Goal: Task Accomplishment & Management: Use online tool/utility

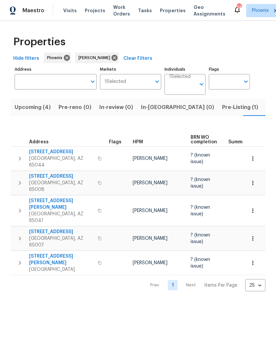
scroll to position [0, 11]
click at [25, 107] on span "Upcoming (4)" at bounding box center [22, 107] width 36 height 9
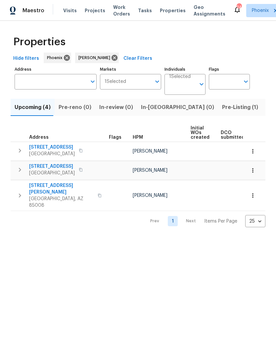
click at [222, 112] on span "Pre-Listing (1)" at bounding box center [240, 107] width 36 height 9
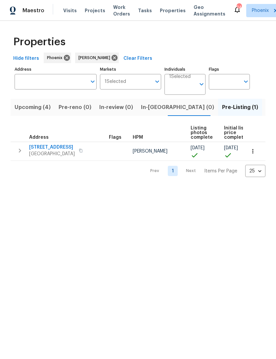
click at [44, 152] on span "[GEOGRAPHIC_DATA]" at bounding box center [52, 154] width 46 height 7
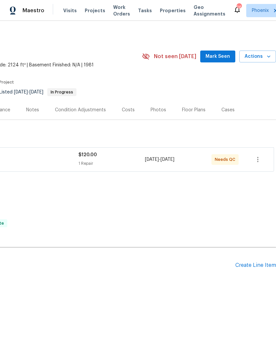
scroll to position [0, 98]
click at [254, 267] on div "Create Line Item" at bounding box center [255, 265] width 41 height 6
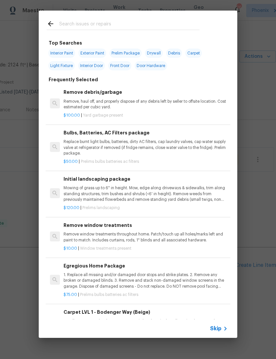
click at [109, 29] on input "text" at bounding box center [129, 25] width 140 height 10
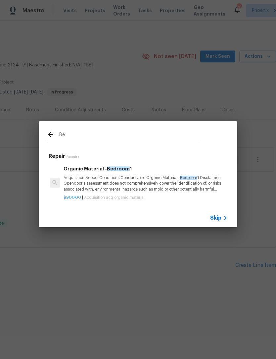
type input "B"
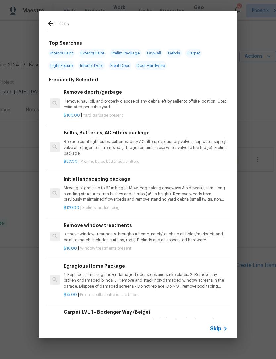
type input "Close"
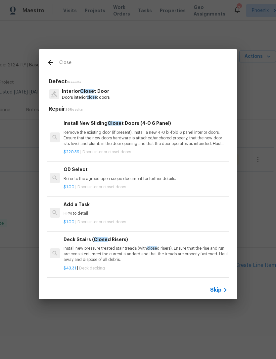
scroll to position [172, 0]
click at [189, 217] on div "$1.00 | Doors interior closet doors" at bounding box center [145, 221] width 164 height 8
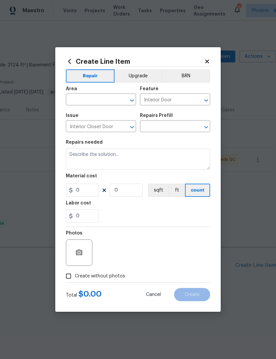
type textarea "HPM to detail"
type input "1"
type input "Add a Task $1.00"
type input "1"
click at [102, 100] on input "text" at bounding box center [92, 100] width 52 height 10
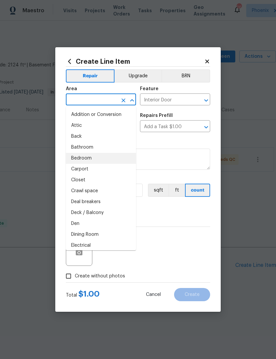
click at [89, 161] on li "Bedroom" at bounding box center [101, 158] width 70 height 11
type input "Bedroom"
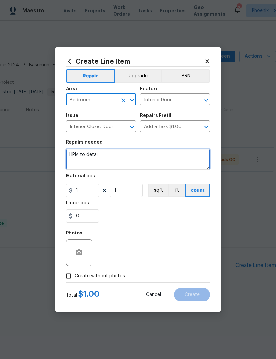
click at [116, 160] on textarea "HPM to detail" at bounding box center [138, 159] width 144 height 21
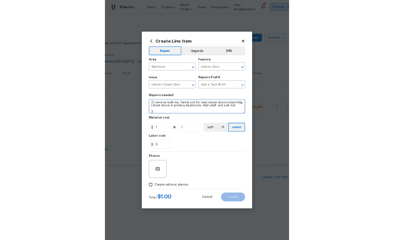
scroll to position [20, 0]
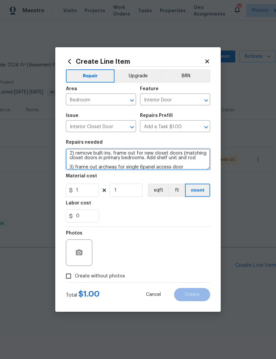
type textarea "HPM to detail: 1) take living area notated on CubiCasa and revert back into a b…"
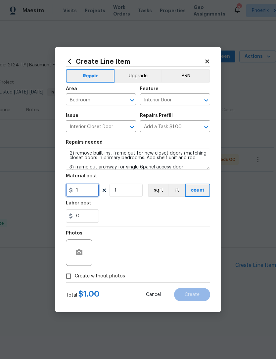
click at [92, 193] on input "1" at bounding box center [82, 190] width 33 height 13
type input "2750"
click at [191, 214] on div "0" at bounding box center [138, 215] width 144 height 13
click at [77, 253] on icon "button" at bounding box center [79, 252] width 7 height 6
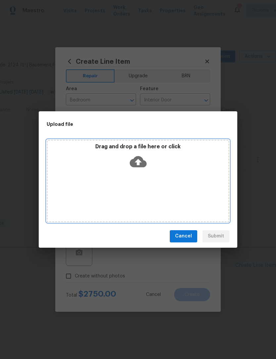
click at [136, 160] on icon at bounding box center [138, 161] width 17 height 11
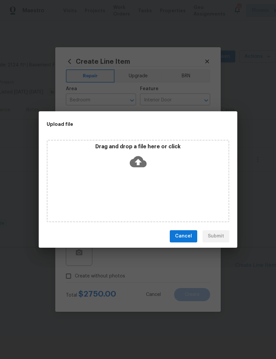
scroll to position [0, 0]
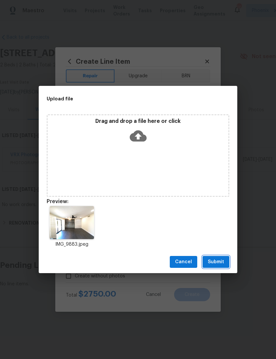
click at [220, 263] on span "Submit" at bounding box center [215, 262] width 16 height 8
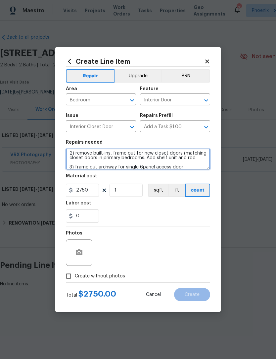
click at [143, 159] on textarea "HPM to detail: 1) take living area notated on CubiCasa and revert back into a b…" at bounding box center [138, 159] width 144 height 21
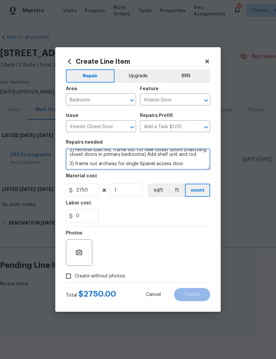
scroll to position [23, 0]
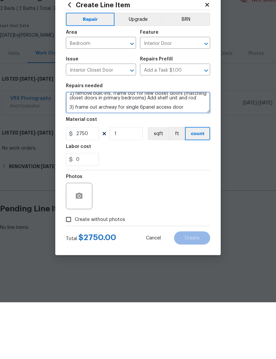
type textarea "HPM to detail: 1) take living area notated on CubiCasa and revert back into a b…"
click at [68, 270] on input "Create without photos" at bounding box center [68, 276] width 13 height 13
checkbox input "true"
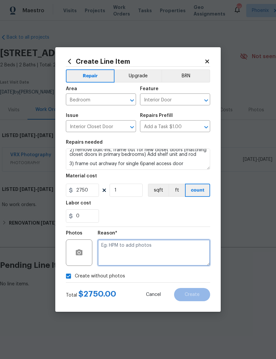
click at [169, 247] on textarea at bounding box center [153, 253] width 112 height 26
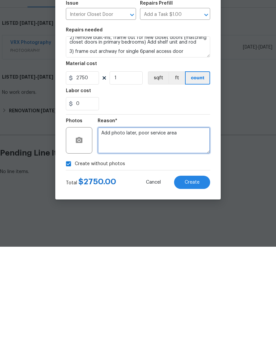
type textarea "Add photo later, poor service area"
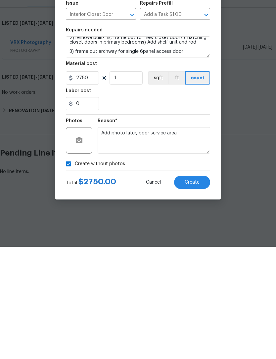
click at [198, 292] on span "Create" at bounding box center [191, 294] width 15 height 5
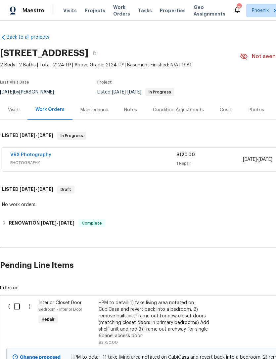
scroll to position [0, 0]
click at [15, 307] on input "checkbox" at bounding box center [19, 307] width 19 height 14
checkbox input "true"
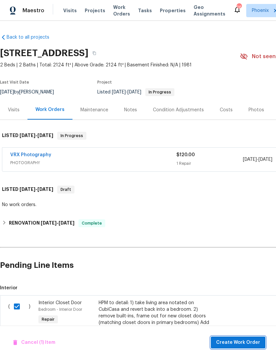
click at [241, 346] on span "Create Work Order" at bounding box center [238, 343] width 44 height 8
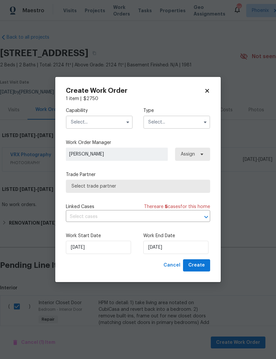
click at [103, 126] on input "text" at bounding box center [99, 122] width 67 height 13
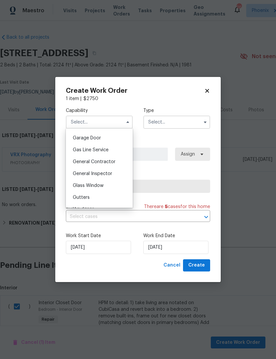
scroll to position [293, 0]
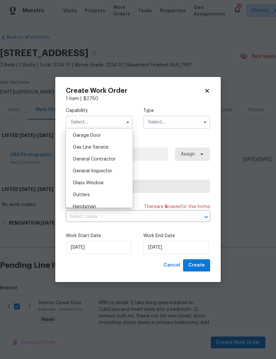
click at [111, 161] on span "General Contractor" at bounding box center [94, 159] width 43 height 5
type input "General Contractor"
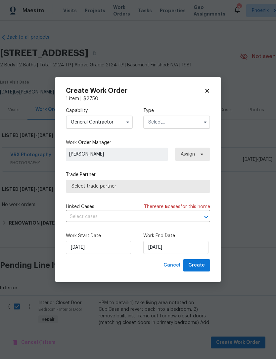
click at [188, 123] on input "text" at bounding box center [176, 122] width 67 height 13
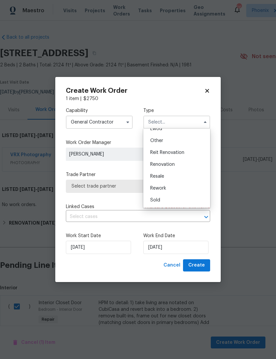
scroll to position [79, 0]
click at [177, 166] on div "Renovation" at bounding box center [176, 165] width 63 height 12
type input "Renovation"
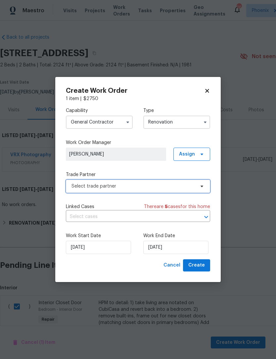
click at [172, 191] on span "Select trade partner" at bounding box center [138, 186] width 144 height 13
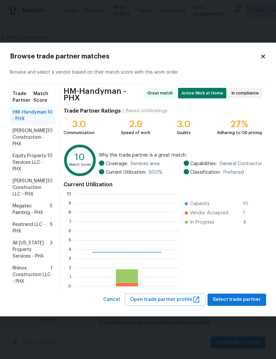
scroll to position [93, 105]
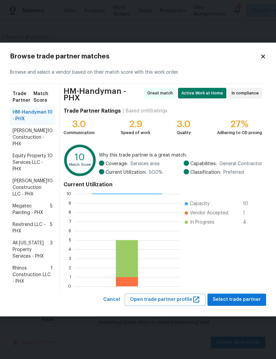
click at [30, 138] on span "[PERSON_NAME] Construction - PHX" at bounding box center [30, 138] width 35 height 20
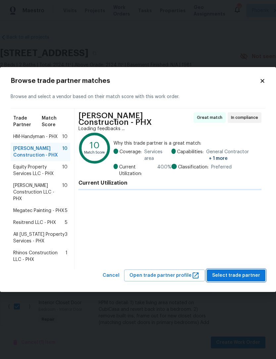
click at [245, 277] on span "Select trade partner" at bounding box center [236, 276] width 48 height 8
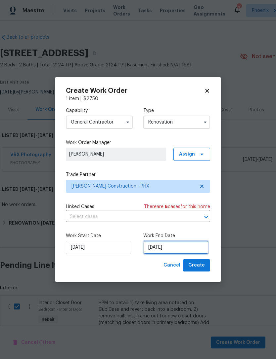
click at [188, 250] on input "[DATE]" at bounding box center [175, 247] width 65 height 13
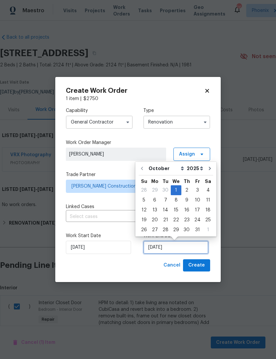
scroll to position [12, 0]
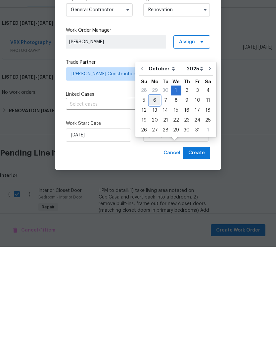
click at [156, 208] on div "6" at bounding box center [154, 212] width 11 height 9
type input "[DATE]"
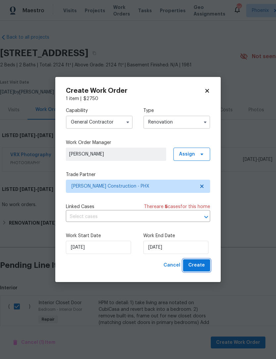
click at [205, 263] on button "Create" at bounding box center [196, 265] width 27 height 12
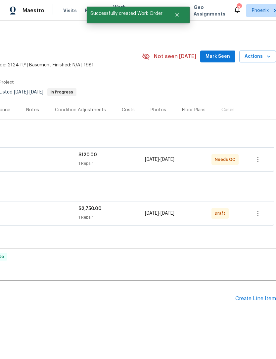
scroll to position [0, 98]
click at [256, 209] on icon "button" at bounding box center [257, 213] width 8 height 8
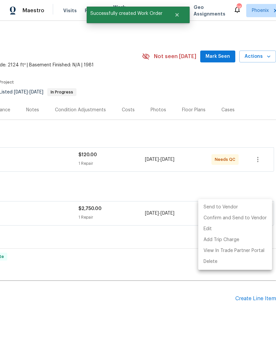
click at [241, 208] on li "Send to Vendor" at bounding box center [235, 207] width 74 height 11
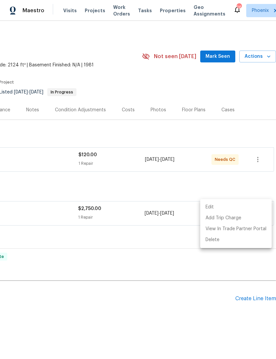
click at [189, 322] on div at bounding box center [138, 179] width 276 height 359
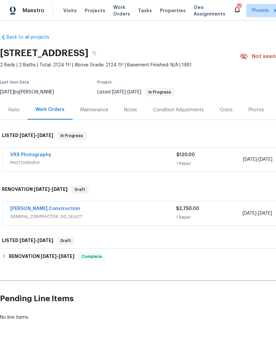
scroll to position [0, 0]
